Goal: Information Seeking & Learning: Learn about a topic

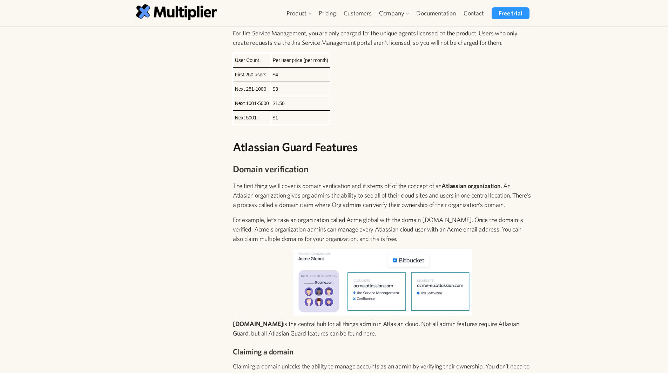
scroll to position [315, 0]
click at [241, 195] on p "The first thing we'll cover is domain verification and it stems off of the conc…" at bounding box center [382, 194] width 299 height 28
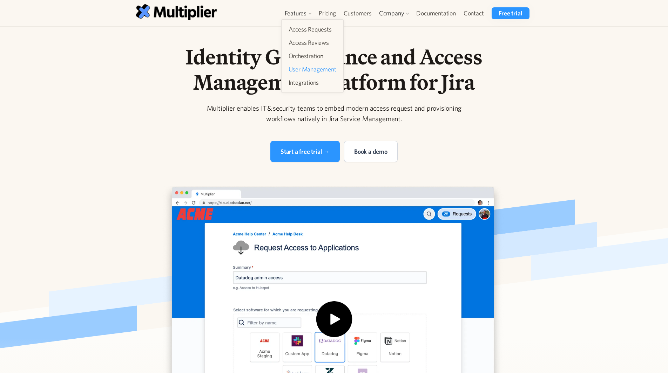
click at [314, 68] on link "User Management" at bounding box center [312, 69] width 53 height 13
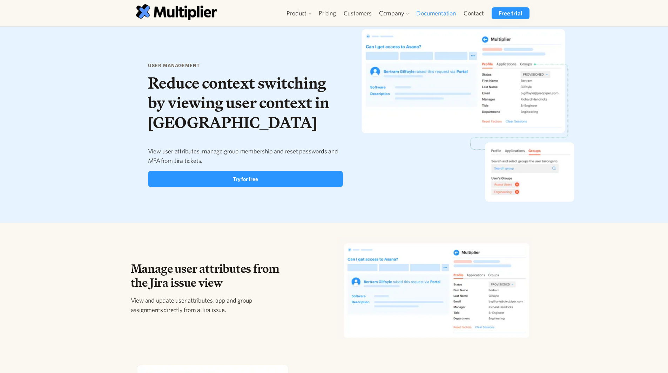
click at [424, 14] on link "Documentation" at bounding box center [435, 13] width 47 height 12
click at [80, 151] on div "user management Reduce context switching by viewing user context in Jira View u…" at bounding box center [334, 125] width 668 height 196
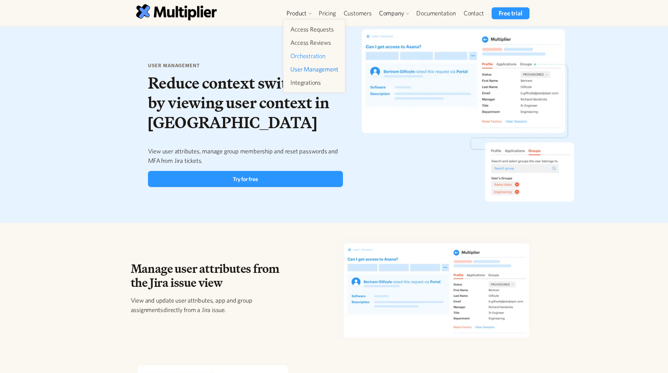
click at [319, 58] on link "Orchestration" at bounding box center [313, 56] width 53 height 13
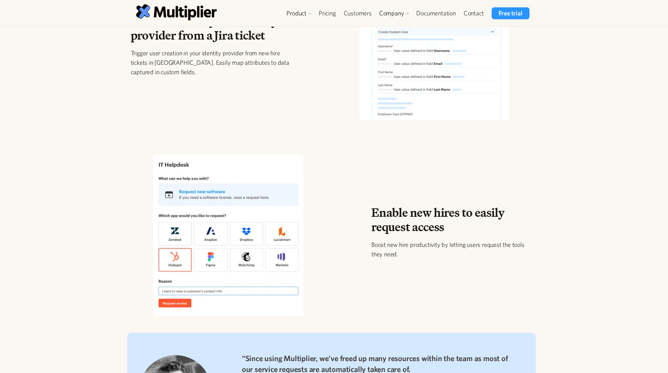
scroll to position [218, 0]
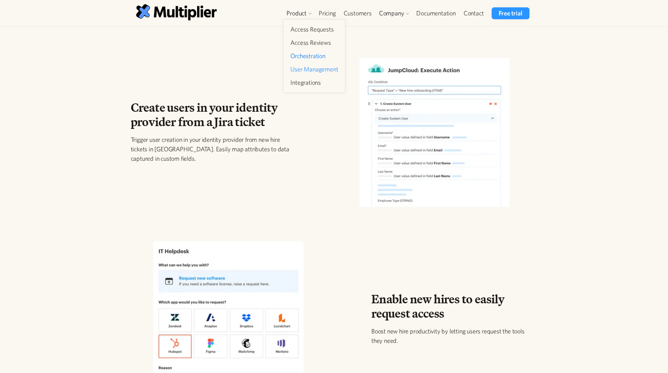
click at [299, 71] on link "User Management" at bounding box center [313, 69] width 53 height 13
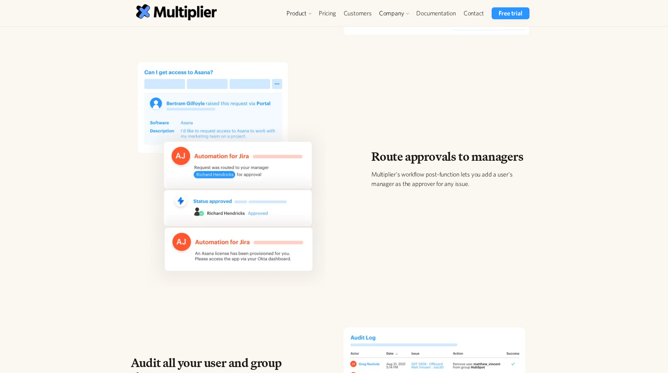
scroll to position [294, 0]
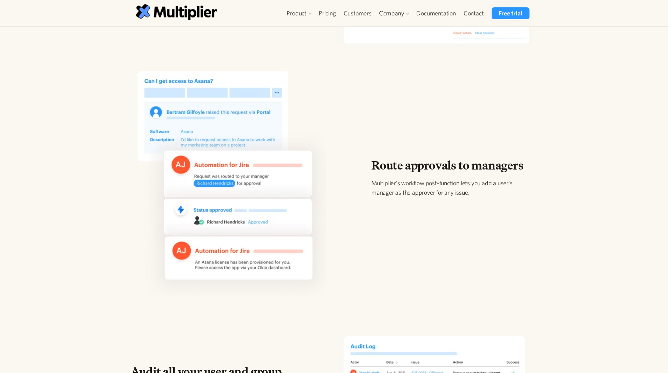
click at [421, 213] on div "Route approvals to managers Multiplier's workflow post-function lets you add a …" at bounding box center [331, 183] width 412 height 237
